Goal: Task Accomplishment & Management: Manage account settings

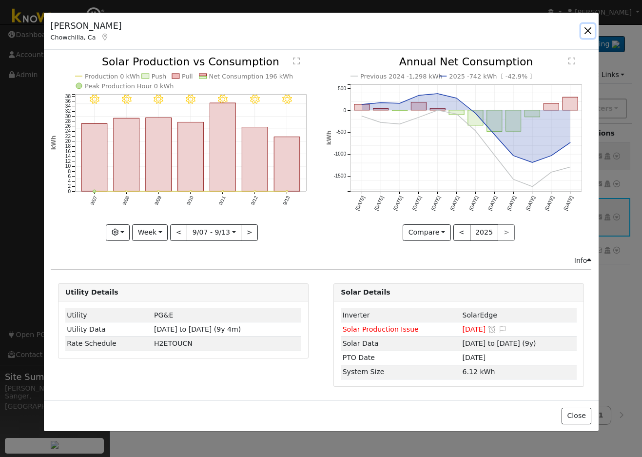
click at [586, 28] on button "button" at bounding box center [589, 31] width 14 height 14
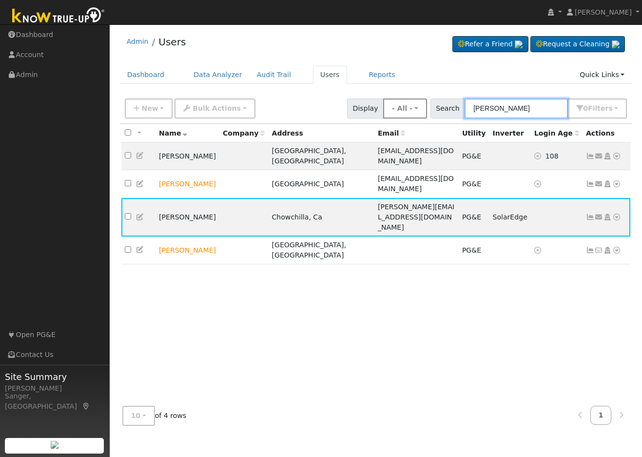
drag, startPoint x: 547, startPoint y: 106, endPoint x: 434, endPoint y: 111, distance: 113.3
click at [434, 111] on div "New Add User Quick Add Quick Connect Quick Convert Lead Bulk Actions Send Email…" at bounding box center [376, 106] width 506 height 23
paste input "[PERSON_NAME]"
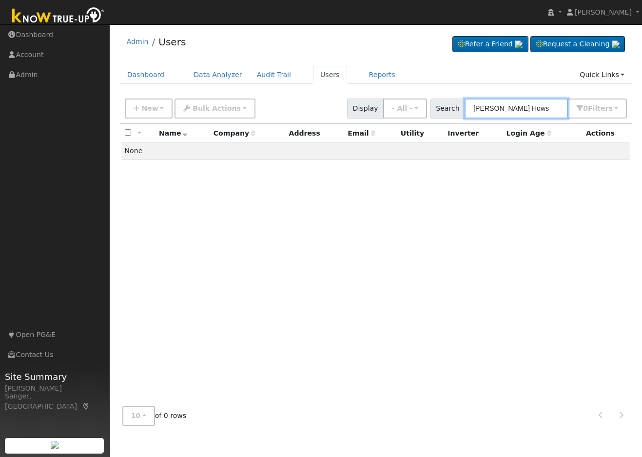
type input "[PERSON_NAME] Hows"
drag, startPoint x: 522, startPoint y: 107, endPoint x: 433, endPoint y: 109, distance: 88.8
click at [433, 109] on div "New Add User Quick Add Quick Connect Quick Convert Lead Bulk Actions Send Email…" at bounding box center [376, 106] width 506 height 23
paste input "[EMAIL_ADDRESS][DOMAIN_NAME]"
type input "[EMAIL_ADDRESS][DOMAIN_NAME]"
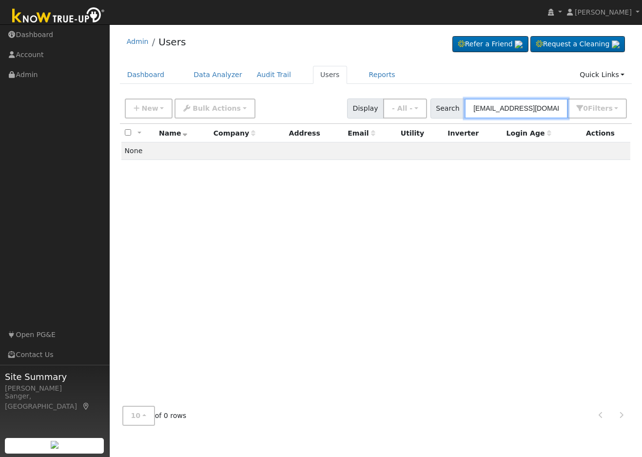
click at [518, 110] on input "[EMAIL_ADDRESS][DOMAIN_NAME]" at bounding box center [516, 109] width 103 height 20
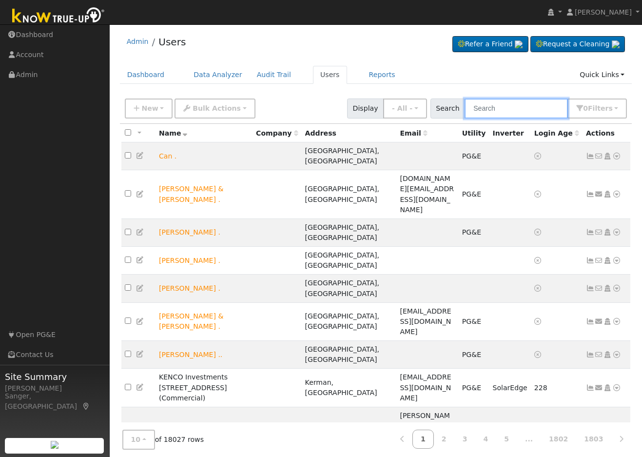
click at [508, 108] on input "text" at bounding box center [516, 109] width 103 height 20
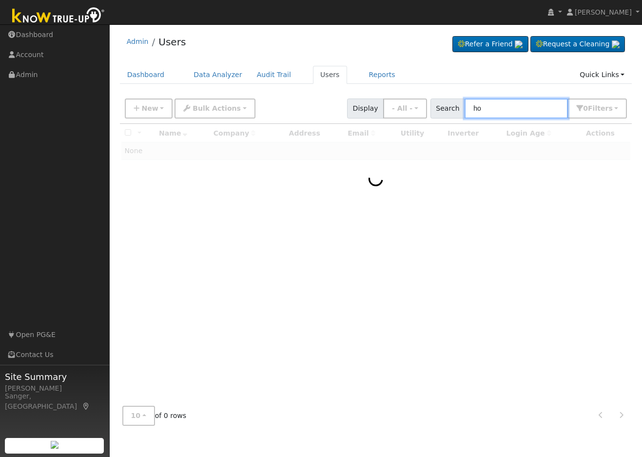
type input "h"
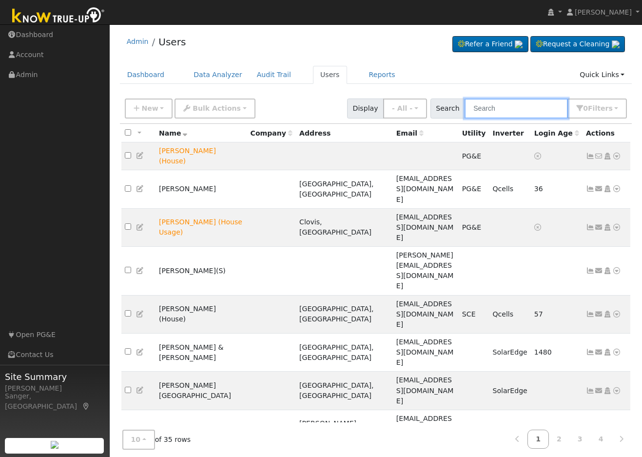
click at [504, 108] on input "text" at bounding box center [516, 109] width 103 height 20
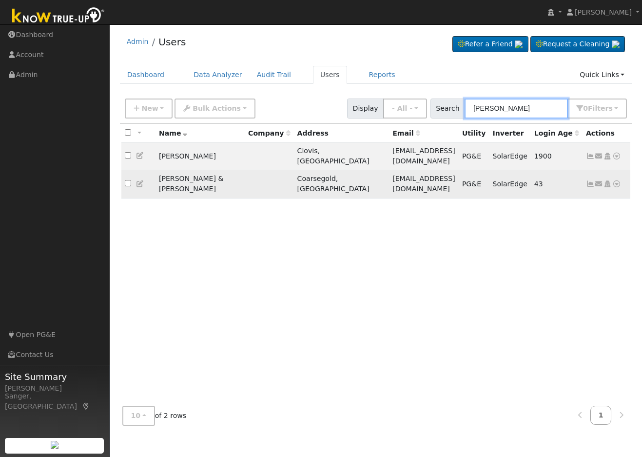
type input "howse"
click at [139, 181] on icon at bounding box center [140, 184] width 9 height 7
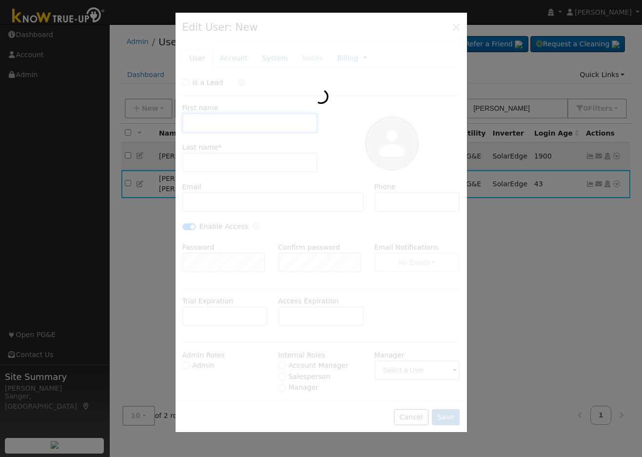
type input "08/05/2025"
type input "David & Thelma"
type input "Howse"
type input "daventhel@netptc.net"
type input "559-868-2881"
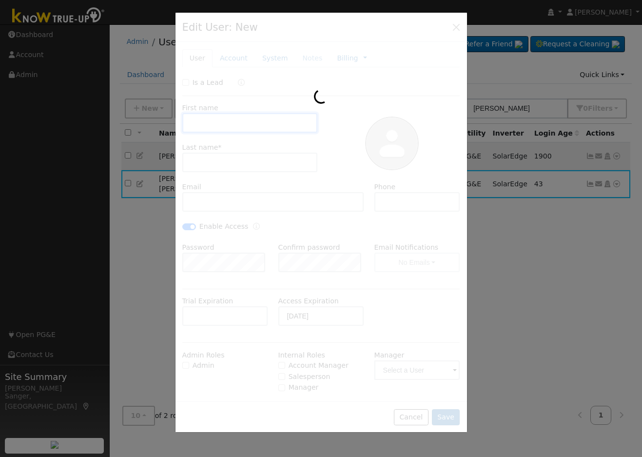
checkbox input "true"
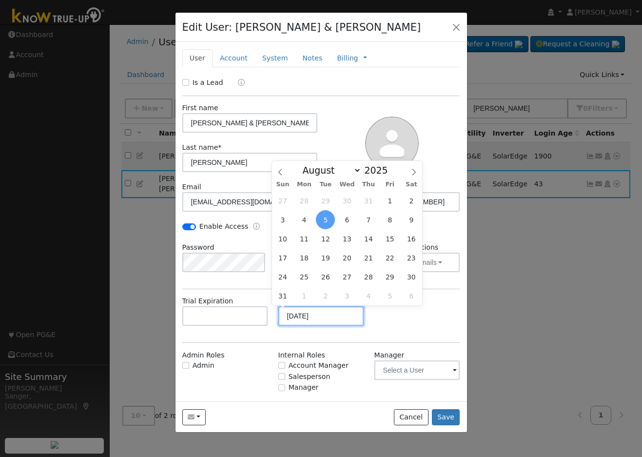
drag, startPoint x: 339, startPoint y: 315, endPoint x: 236, endPoint y: 311, distance: 103.0
click at [236, 311] on div "Trial Expiration Access Expiration 08/05/2025" at bounding box center [321, 316] width 288 height 40
click at [393, 320] on div "Trial Expiration Access Expiration" at bounding box center [321, 316] width 288 height 40
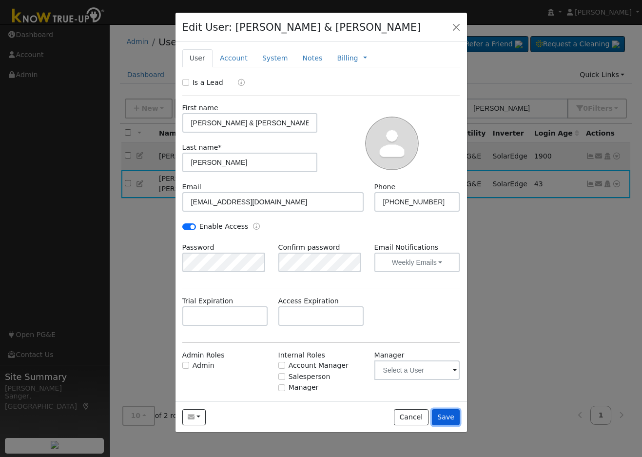
click at [447, 421] on button "Save" at bounding box center [446, 417] width 28 height 17
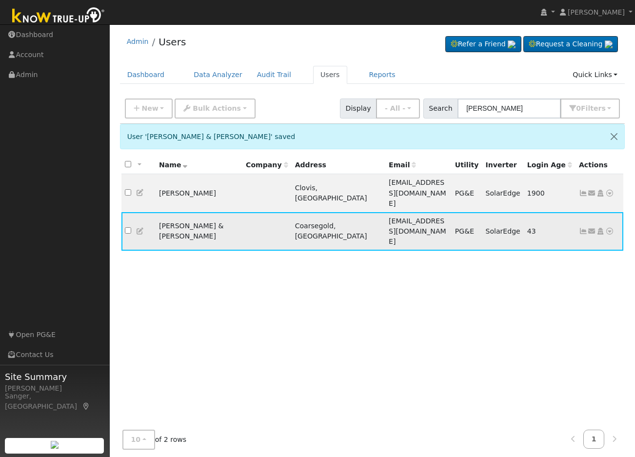
click at [141, 228] on icon at bounding box center [140, 231] width 9 height 7
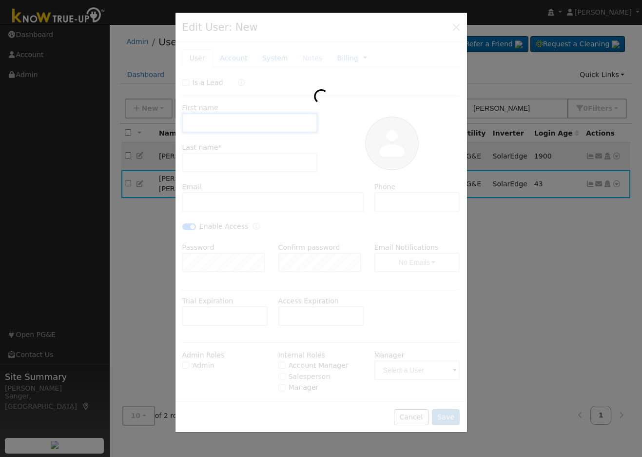
type input "David & Thelma"
type input "Howse"
type input "daventhel@netptc.net"
type input "559-868-2881"
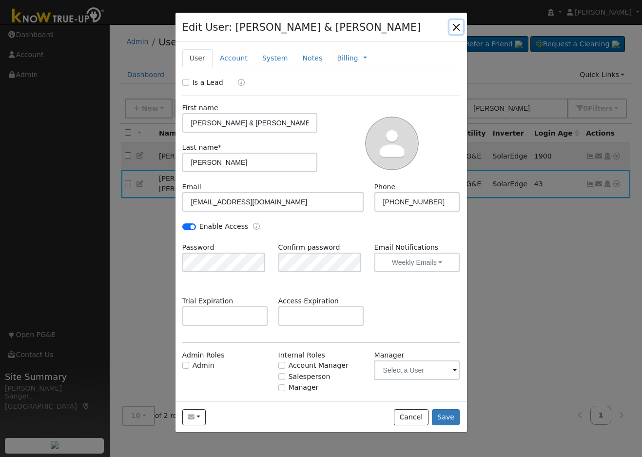
click at [458, 27] on button "button" at bounding box center [457, 27] width 14 height 14
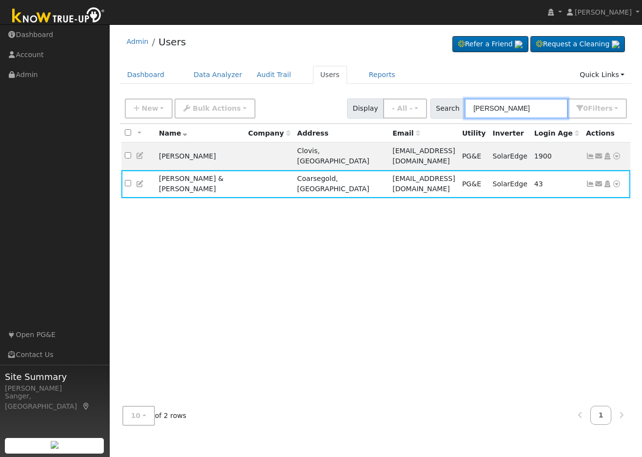
drag, startPoint x: 522, startPoint y: 107, endPoint x: 444, endPoint y: 115, distance: 78.0
click at [444, 115] on div "Search howse 0 Filter s My accounts Role Show - All - Show Leads Admin Billing …" at bounding box center [529, 109] width 197 height 20
paste input "Russell & Angie Eckert"
type input "Russell & Angie Eckert"
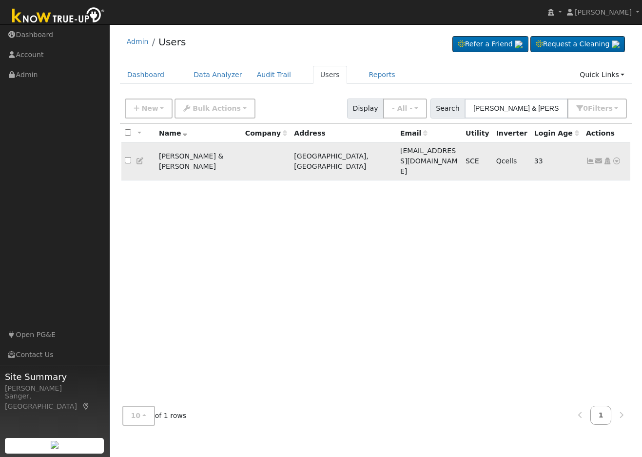
click at [589, 158] on icon at bounding box center [590, 161] width 9 height 7
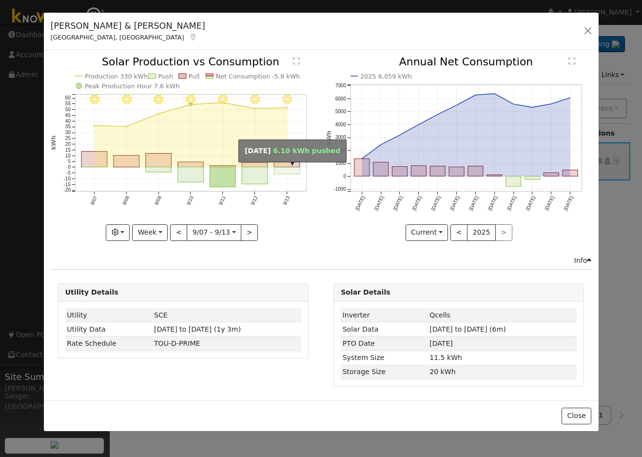
click at [284, 169] on rect "onclick=""" at bounding box center [287, 170] width 26 height 7
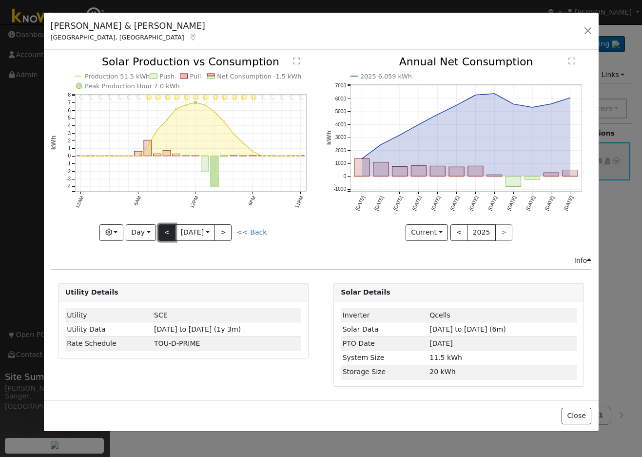
click at [166, 232] on button "<" at bounding box center [167, 232] width 17 height 17
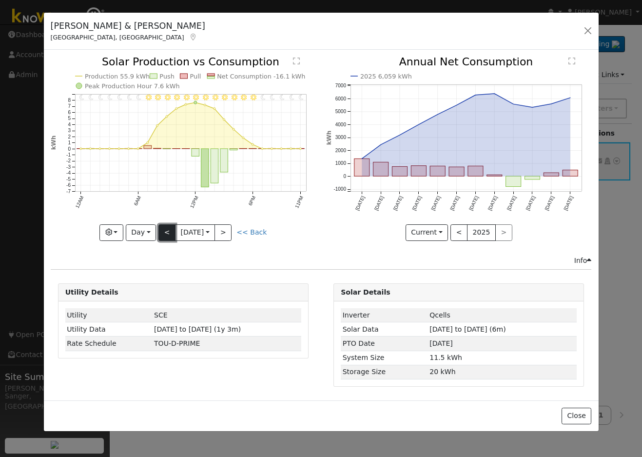
click at [166, 232] on button "<" at bounding box center [167, 232] width 17 height 17
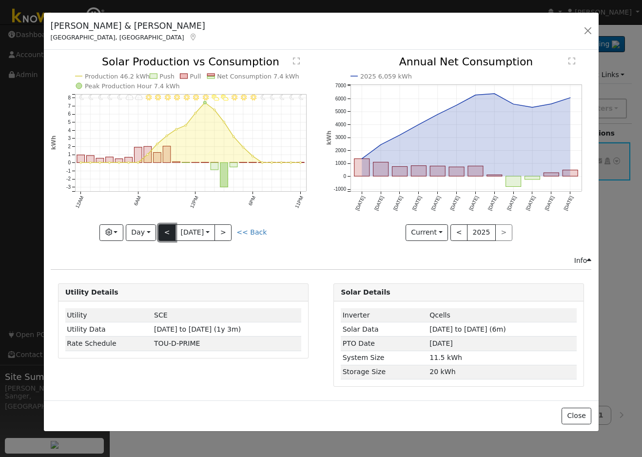
click at [166, 232] on button "<" at bounding box center [167, 232] width 17 height 17
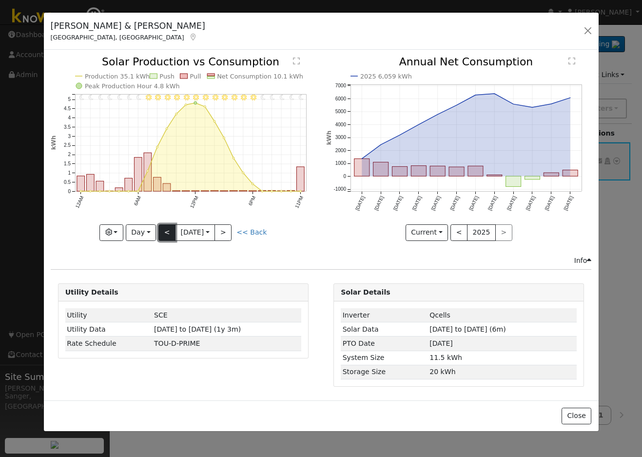
click at [166, 232] on button "<" at bounding box center [167, 232] width 17 height 17
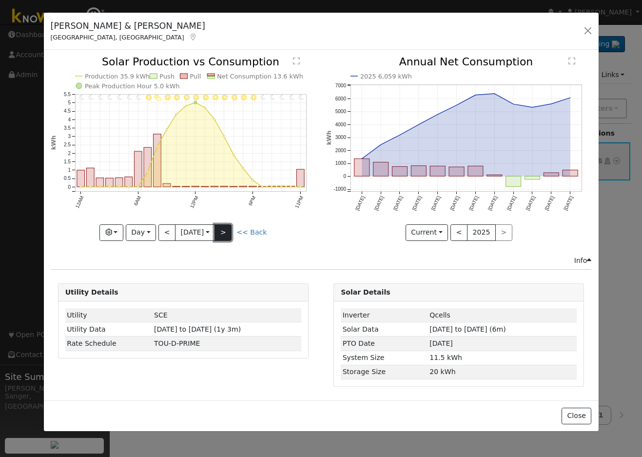
click at [226, 229] on button ">" at bounding box center [223, 232] width 17 height 17
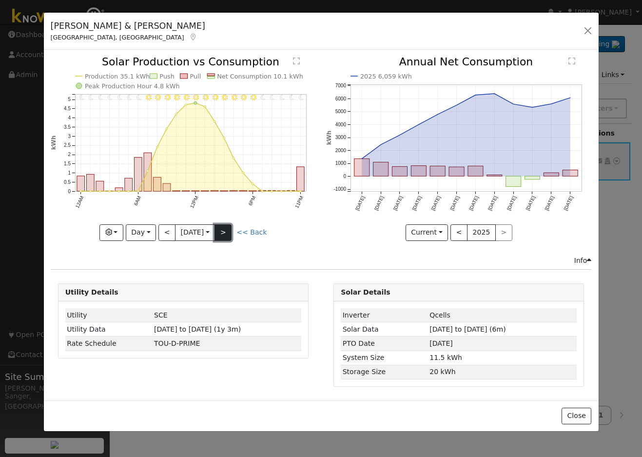
click at [227, 228] on button ">" at bounding box center [223, 232] width 17 height 17
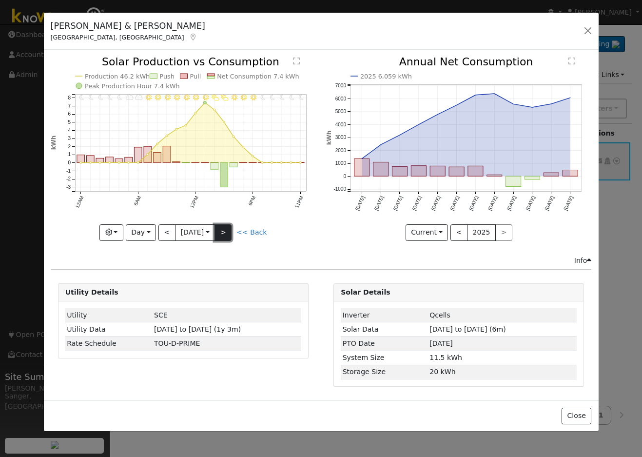
click at [227, 228] on button ">" at bounding box center [223, 232] width 17 height 17
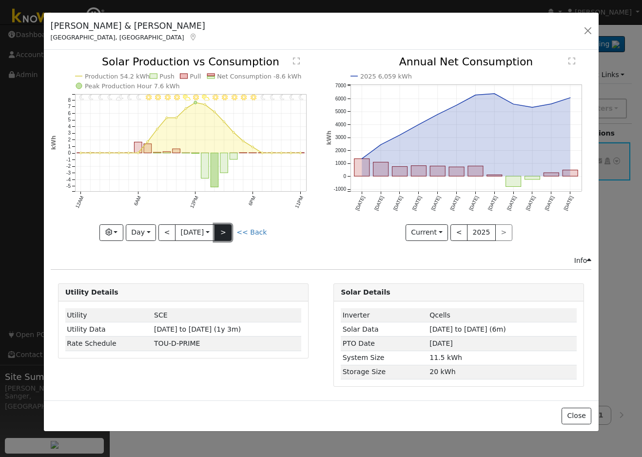
click at [227, 228] on button ">" at bounding box center [223, 232] width 17 height 17
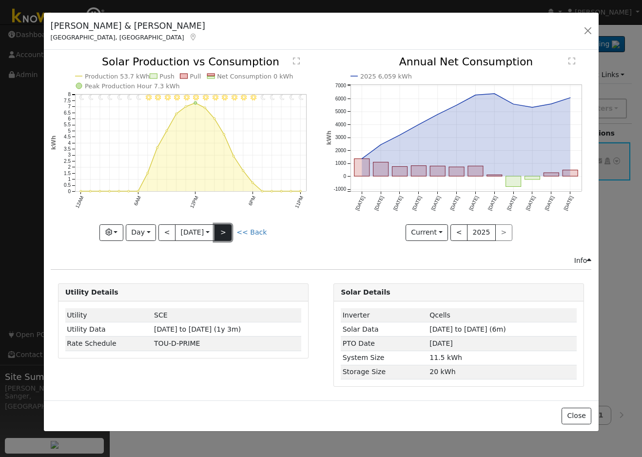
click at [227, 228] on button ">" at bounding box center [223, 232] width 17 height 17
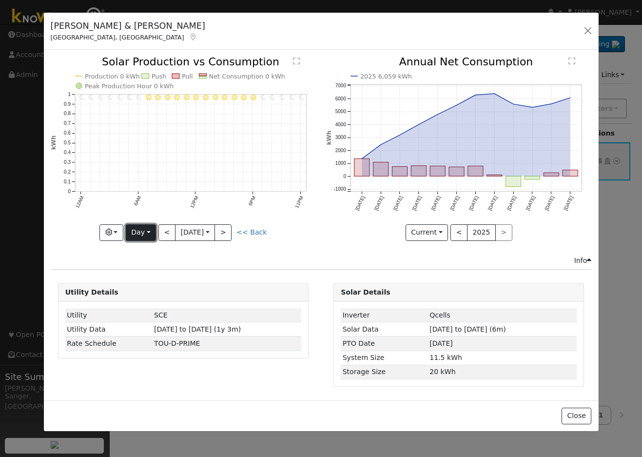
click at [135, 229] on button "Day" at bounding box center [141, 232] width 30 height 17
click at [142, 288] on link "Year" at bounding box center [160, 294] width 68 height 14
type input "2024-09-01"
